Goal: Task Accomplishment & Management: Use online tool/utility

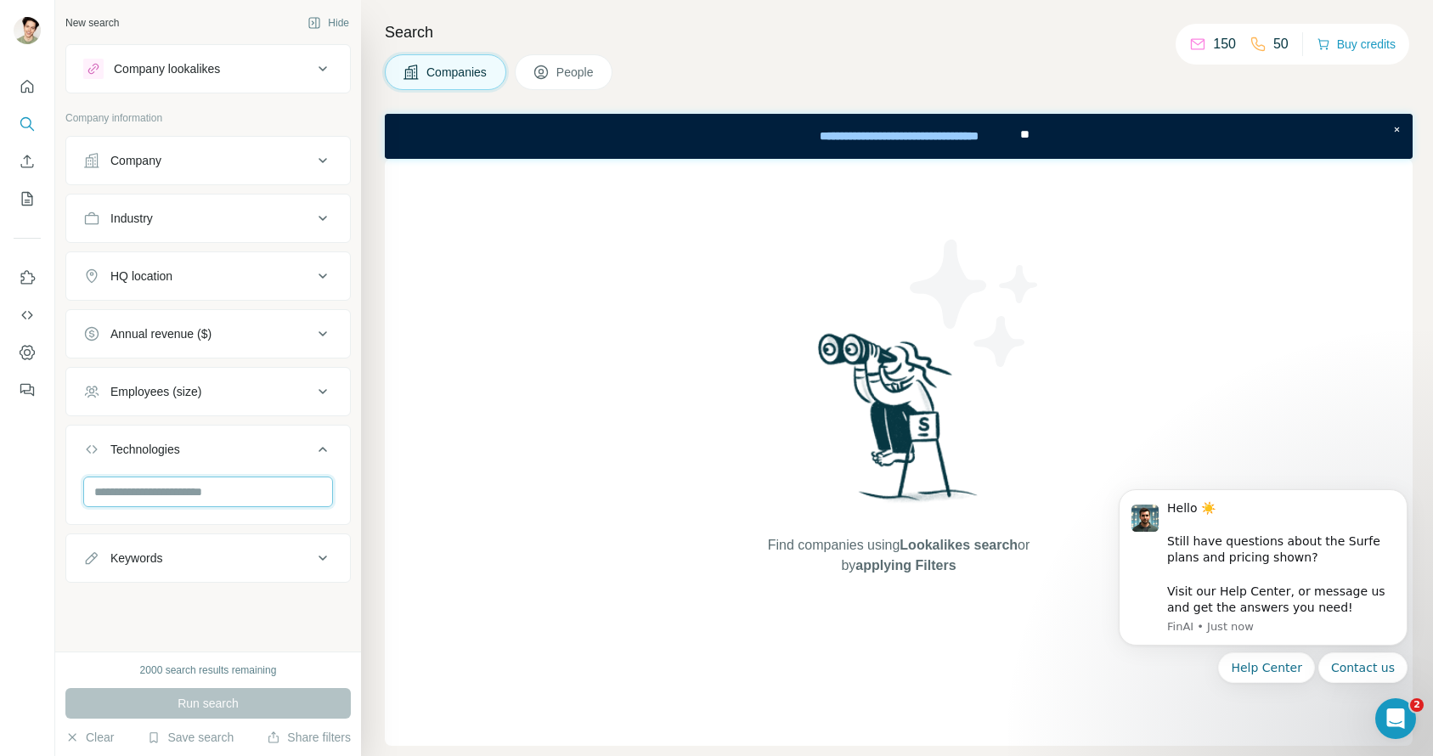
click at [211, 501] on input "text" at bounding box center [208, 491] width 250 height 31
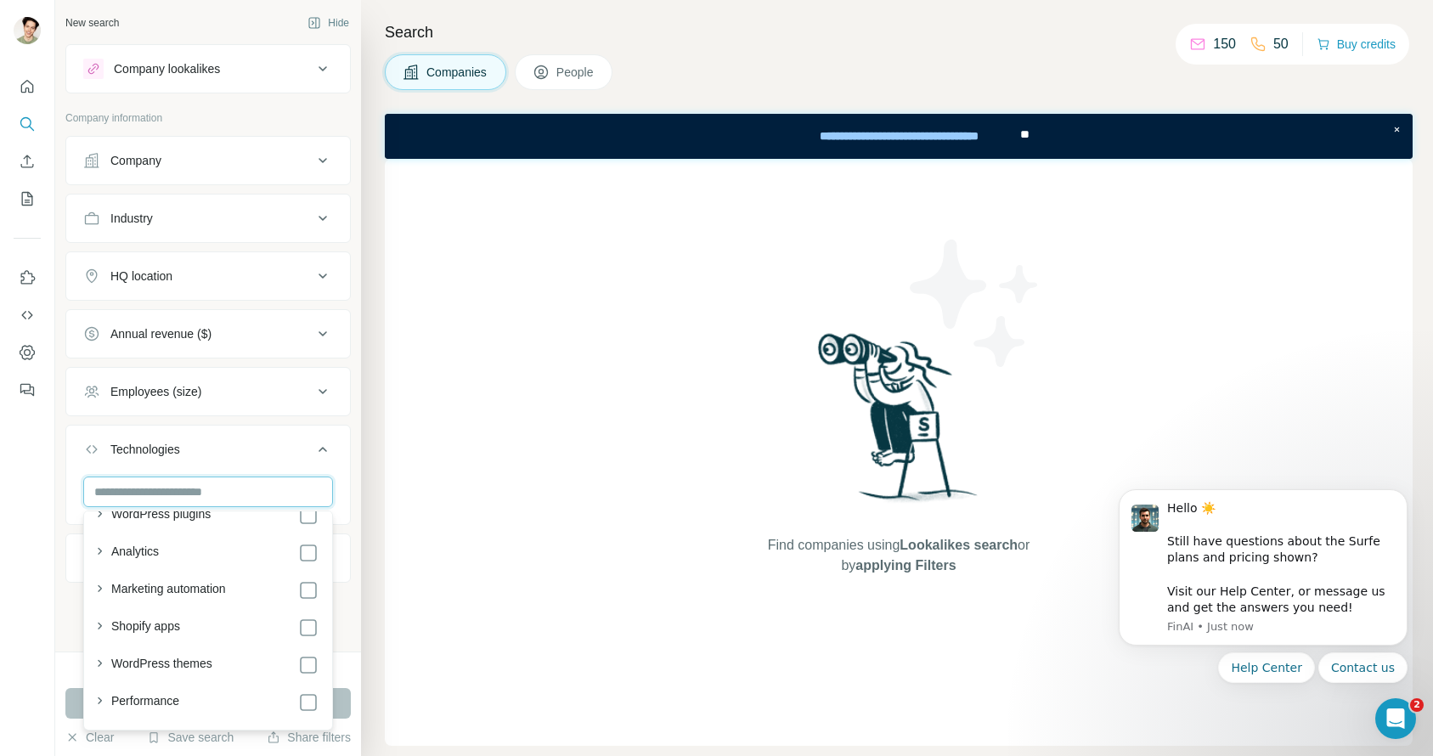
scroll to position [82, 0]
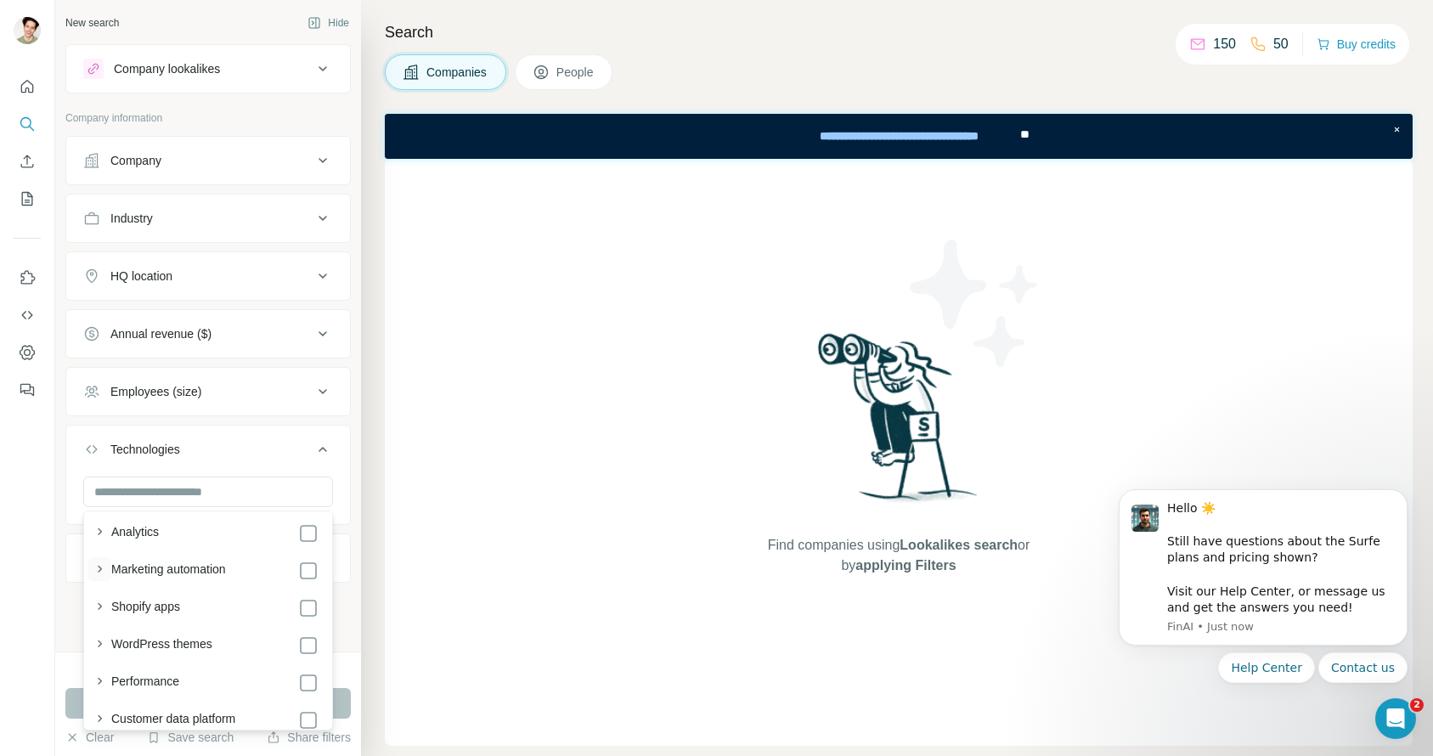
click at [104, 568] on icon "button" at bounding box center [99, 568] width 17 height 17
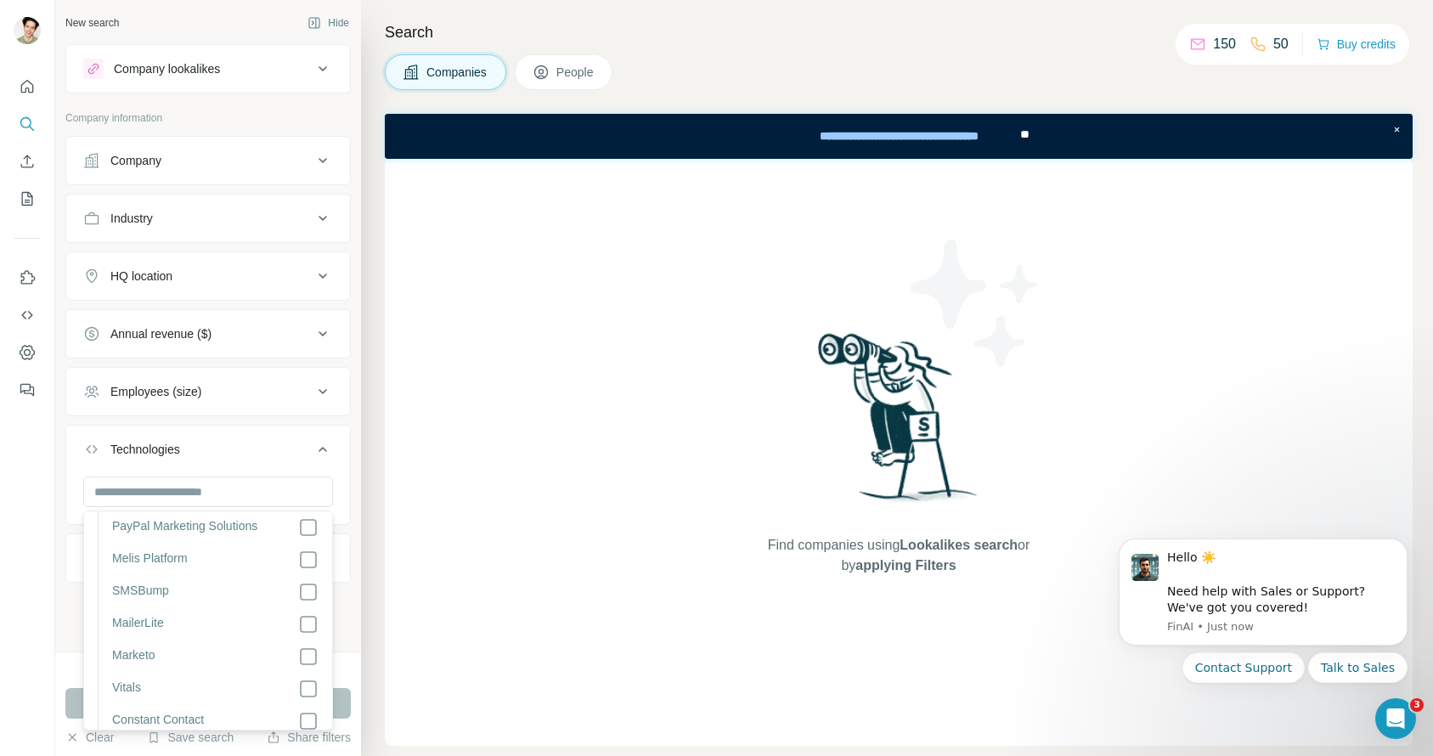
scroll to position [2290, 0]
click at [279, 467] on button "Technologies" at bounding box center [208, 453] width 284 height 48
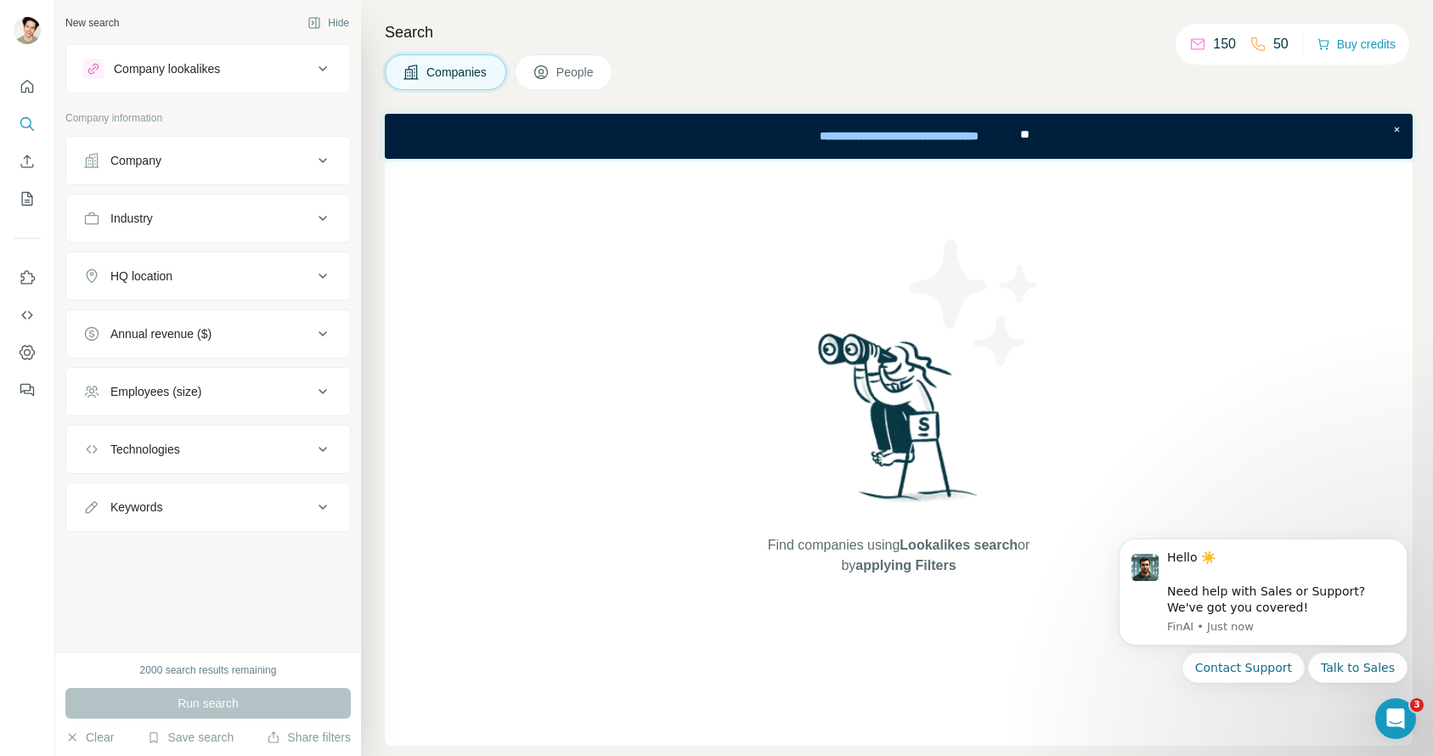
click at [275, 497] on button "Keywords" at bounding box center [208, 507] width 284 height 41
click at [282, 452] on div "Technologies" at bounding box center [197, 449] width 229 height 17
click at [253, 517] on div at bounding box center [208, 498] width 284 height 44
click at [253, 501] on input "text" at bounding box center [208, 491] width 250 height 31
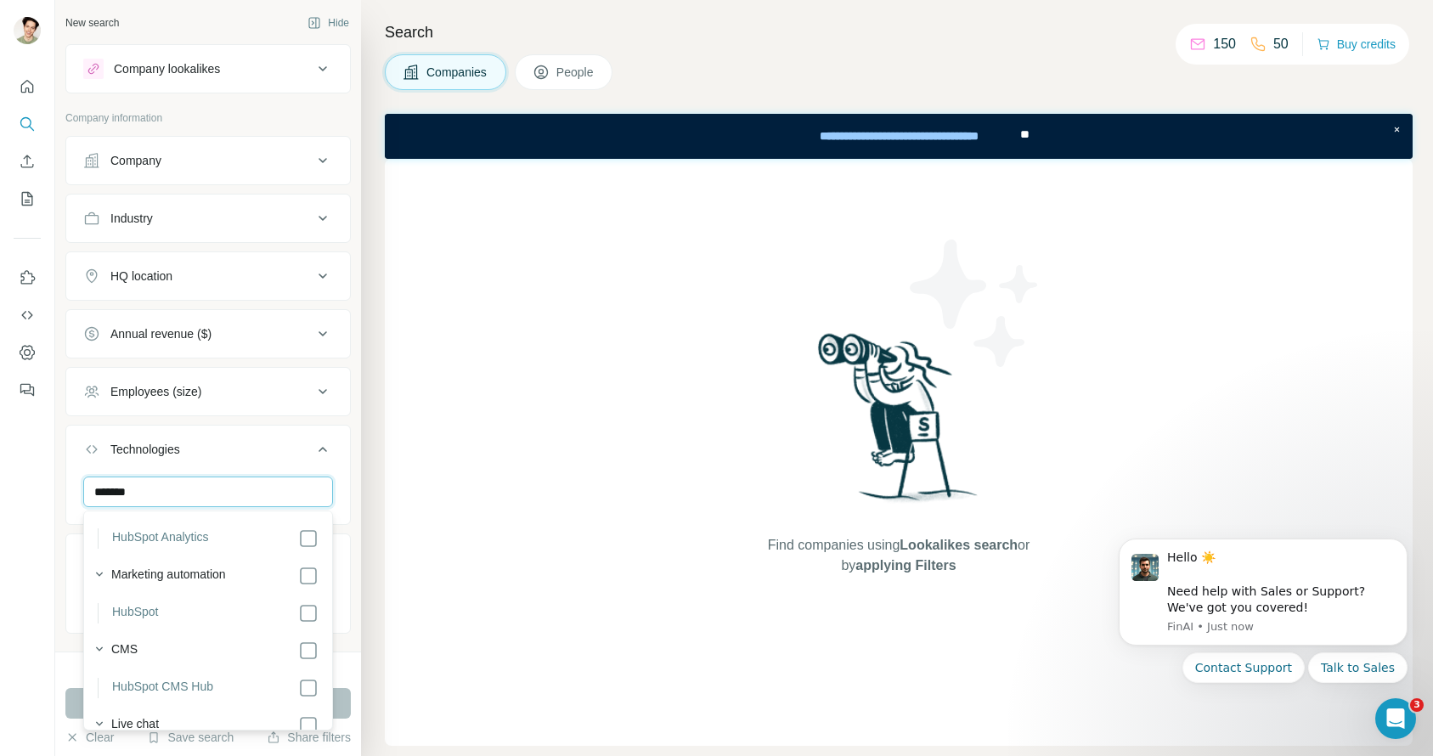
scroll to position [49, 0]
type input "*******"
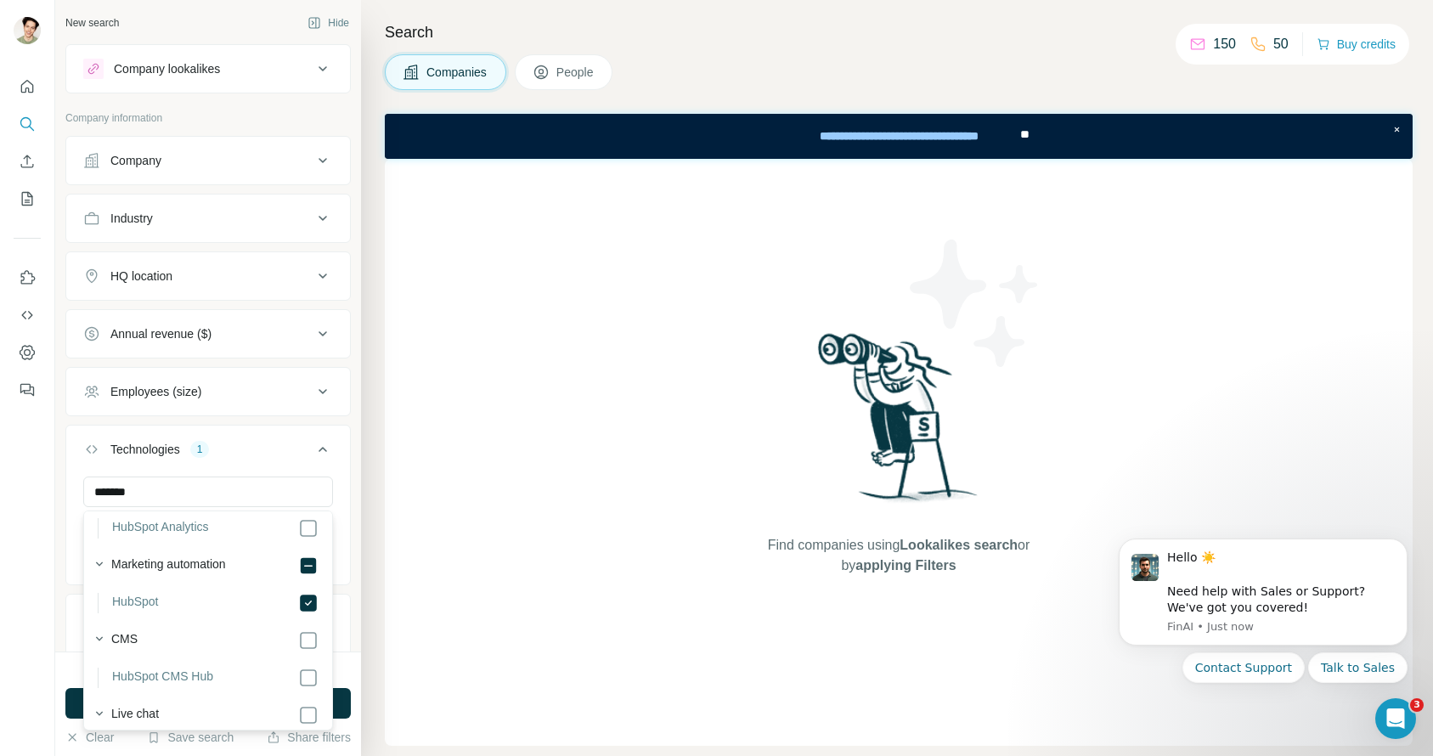
scroll to position [96, 0]
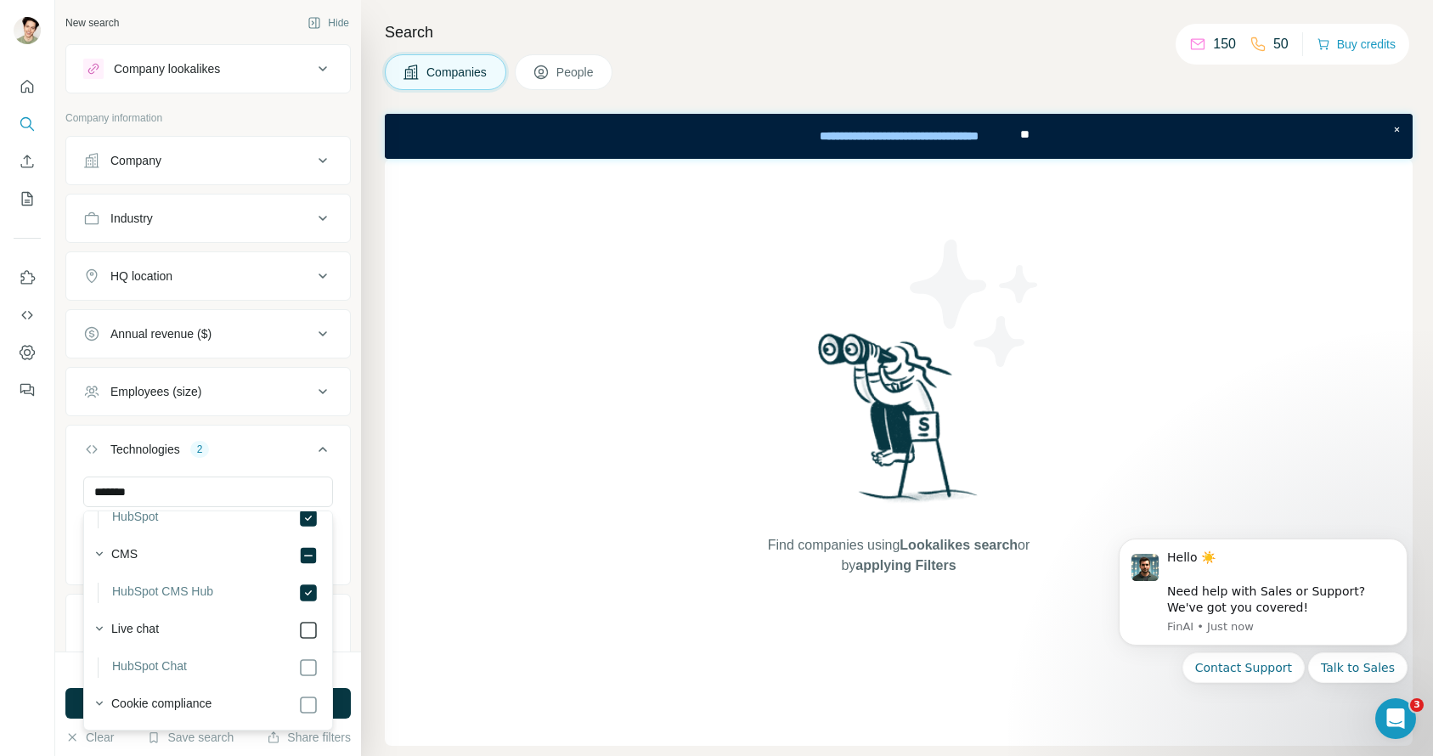
scroll to position [149, 0]
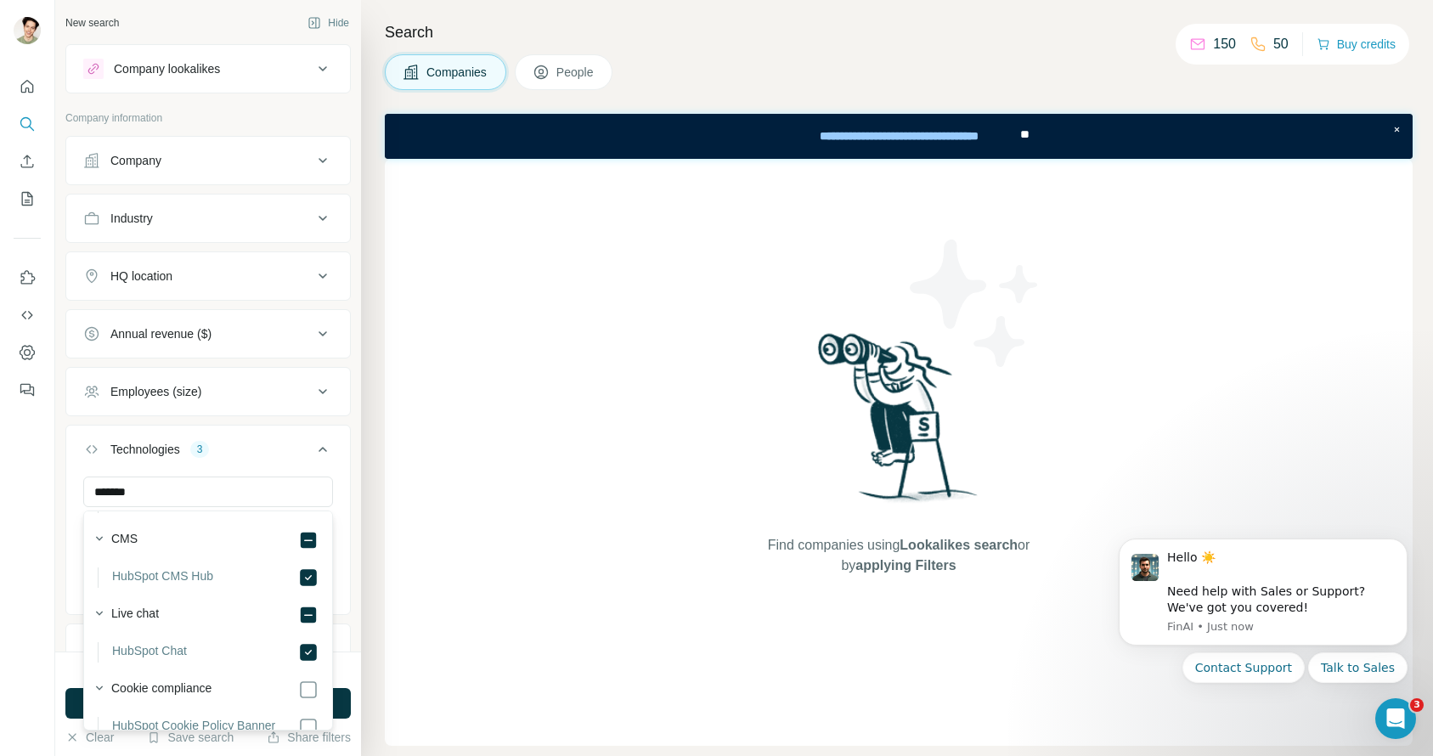
click at [367, 654] on div "Search Companies People Find companies using Lookalikes search or by applying F…" at bounding box center [897, 378] width 1072 height 756
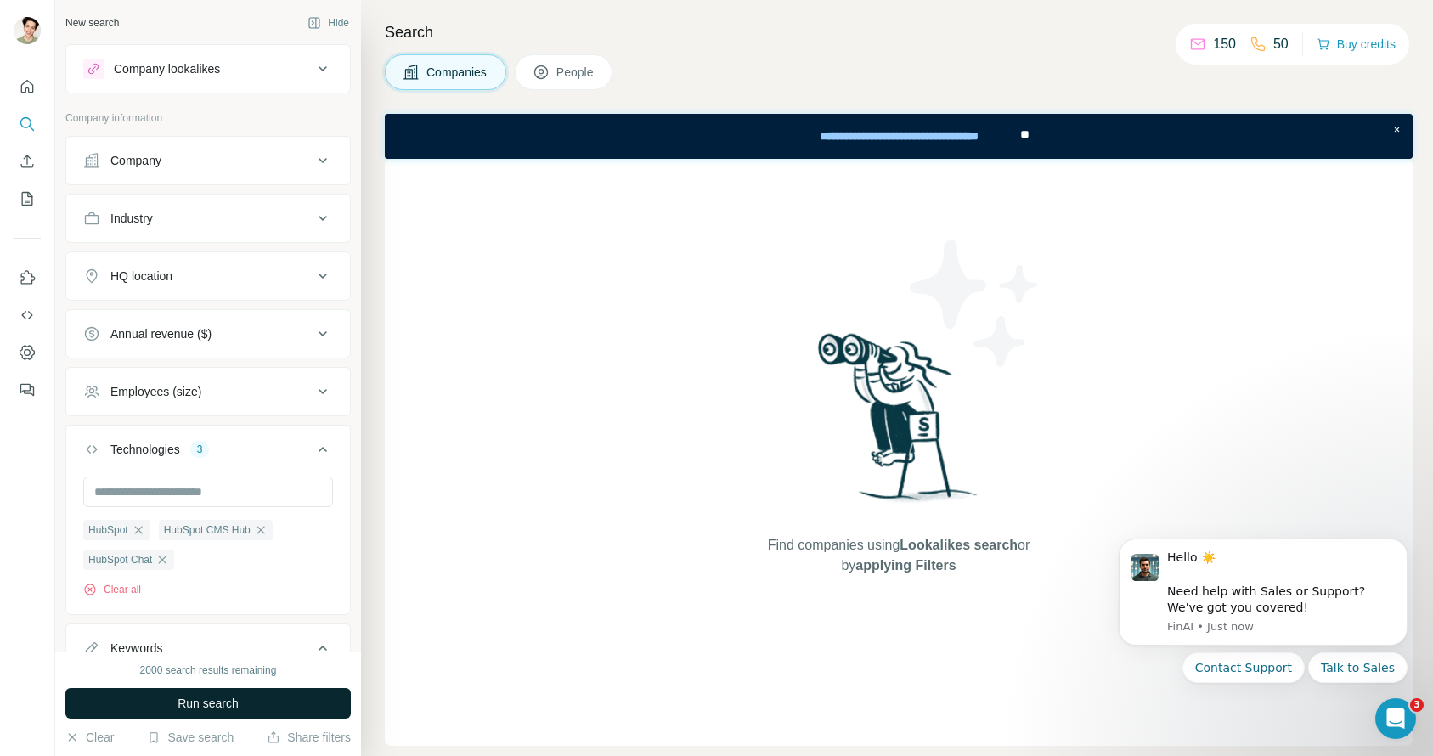
click at [338, 690] on button "Run search" at bounding box center [207, 703] width 285 height 31
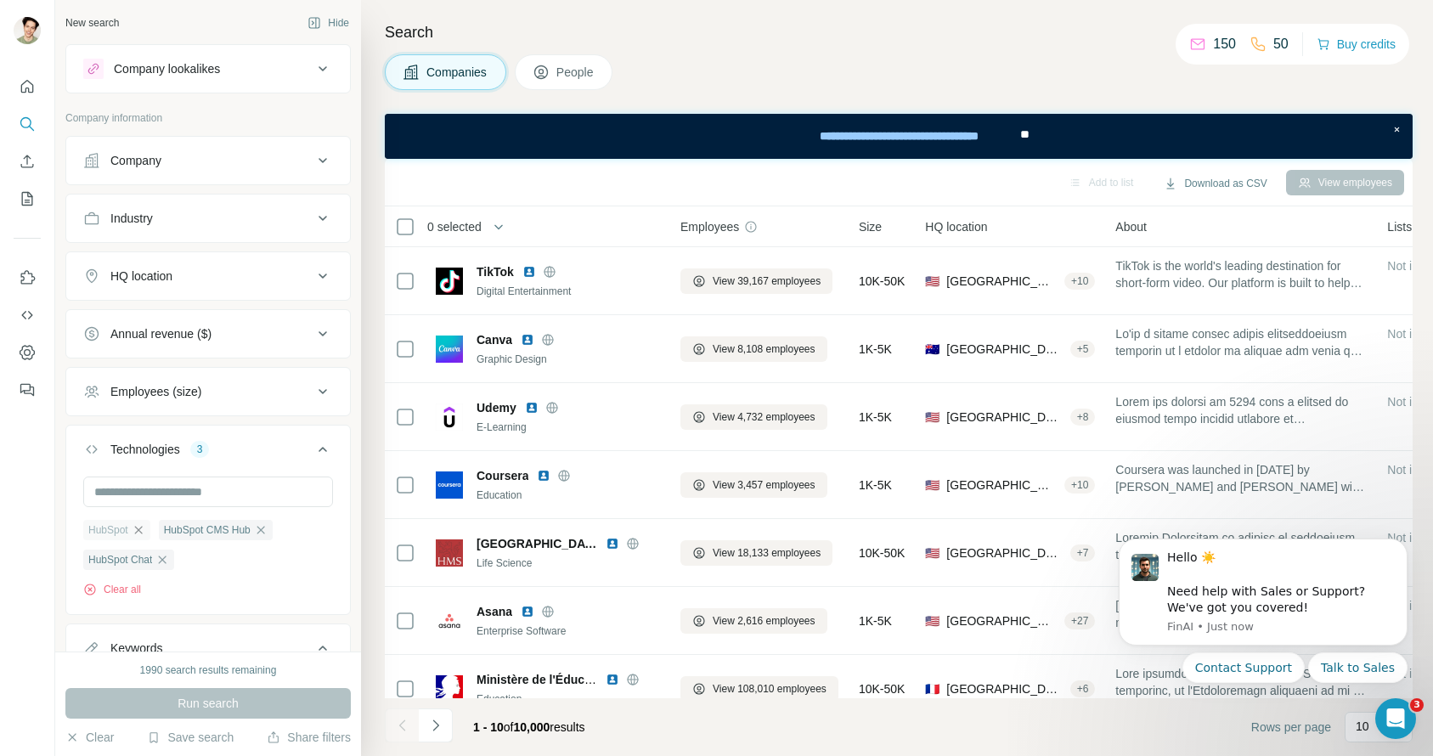
click at [141, 525] on icon "button" at bounding box center [139, 530] width 14 height 14
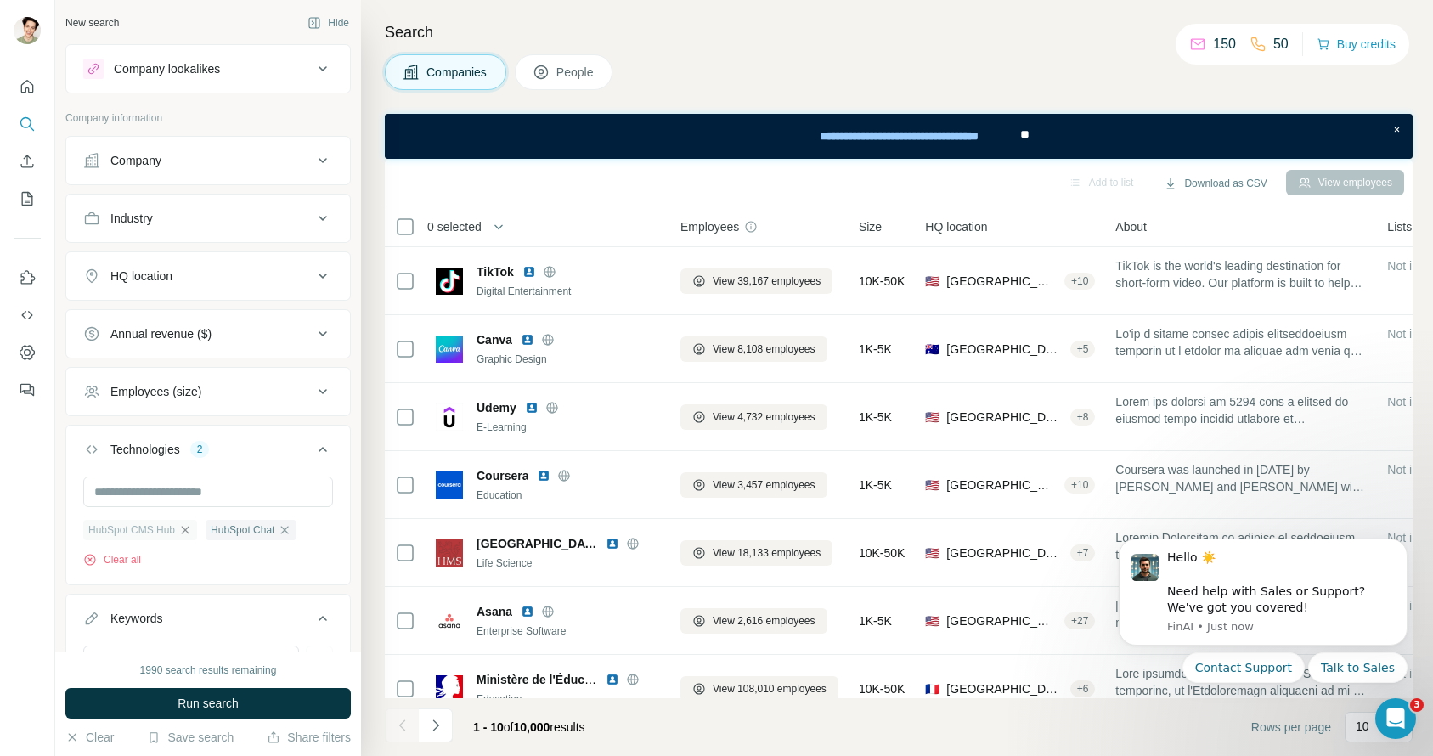
click at [186, 528] on icon "button" at bounding box center [185, 530] width 14 height 14
click at [165, 524] on icon "button" at bounding box center [162, 530] width 14 height 14
